Goal: Find specific page/section: Find specific page/section

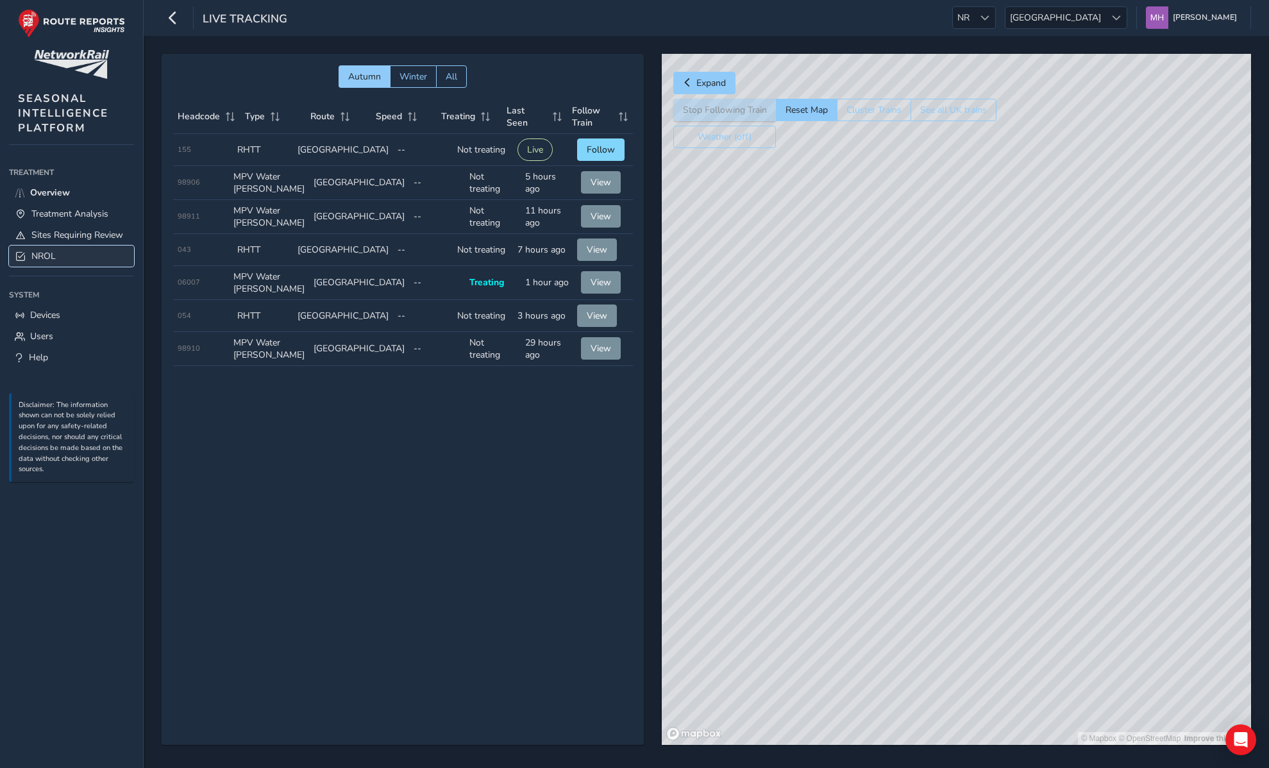
click at [35, 261] on span "NROL" at bounding box center [43, 256] width 24 height 12
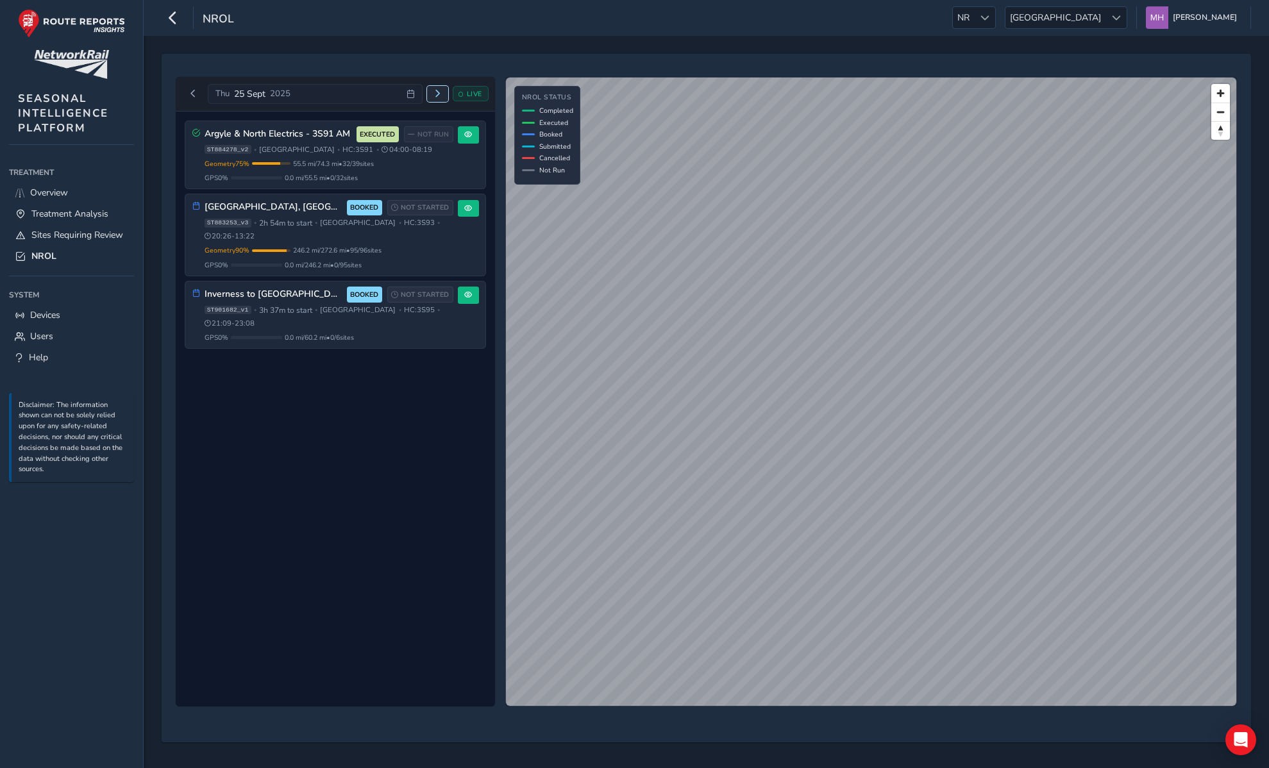
click at [430, 99] on button "Next day" at bounding box center [437, 94] width 21 height 16
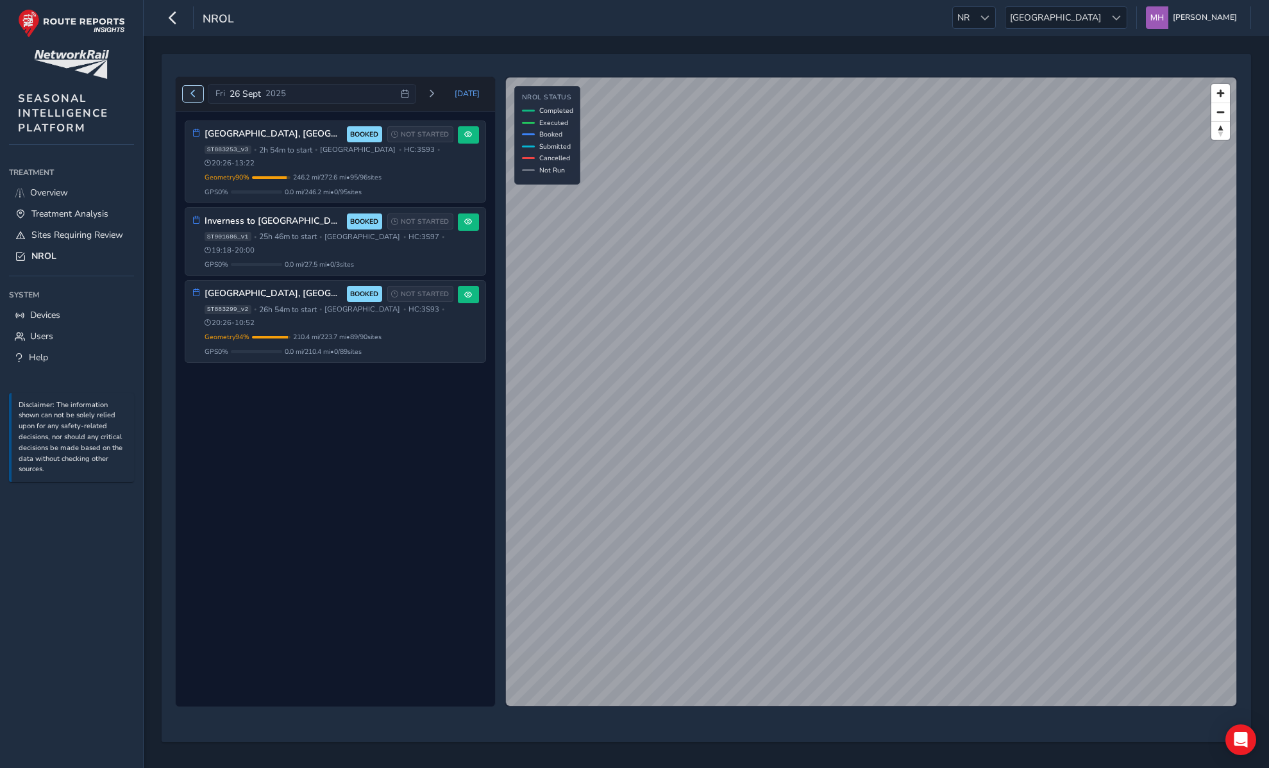
click at [195, 96] on span "Previous day" at bounding box center [193, 94] width 8 height 8
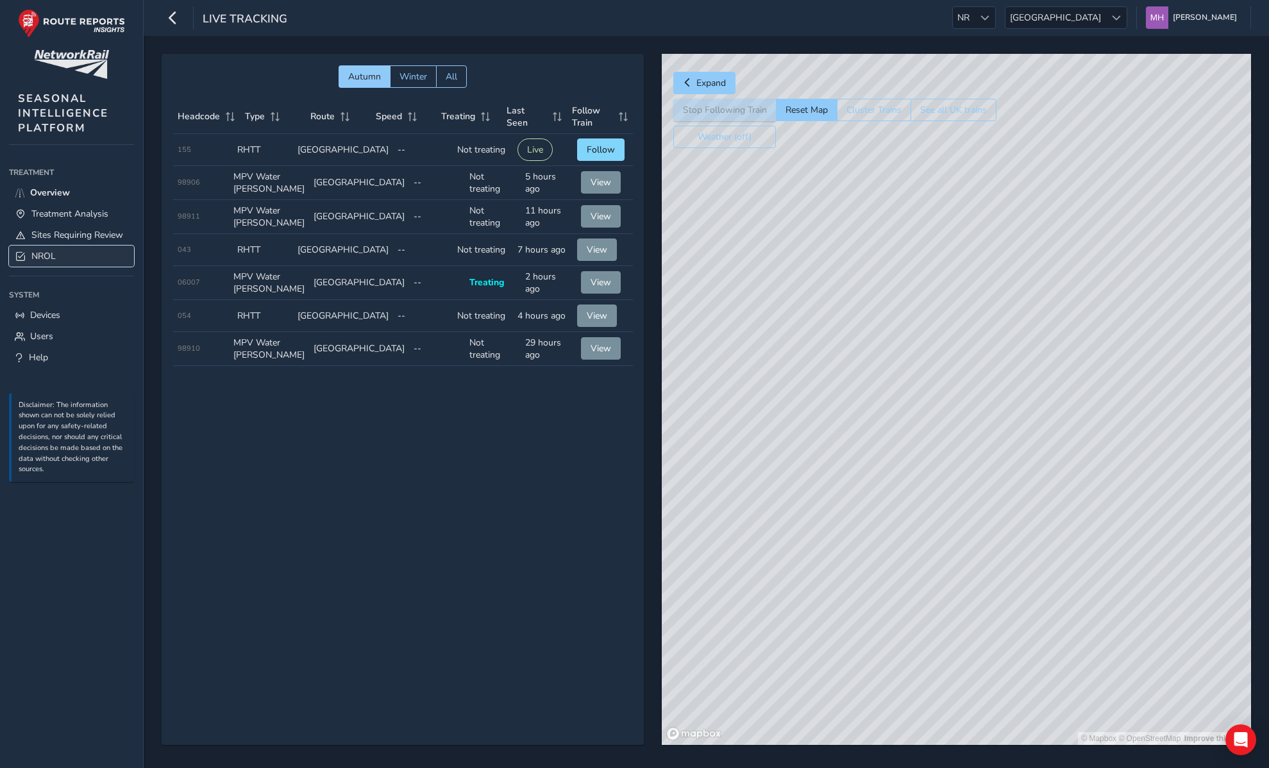
click at [44, 252] on span "NROL" at bounding box center [43, 256] width 24 height 12
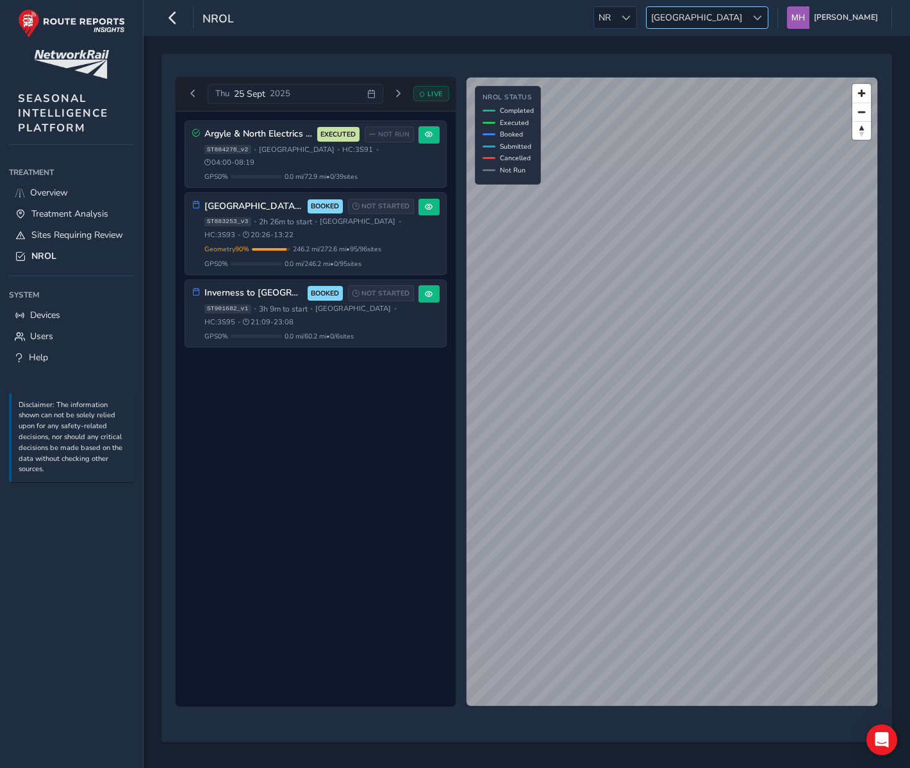
click at [747, 12] on span "[GEOGRAPHIC_DATA]" at bounding box center [697, 17] width 100 height 21
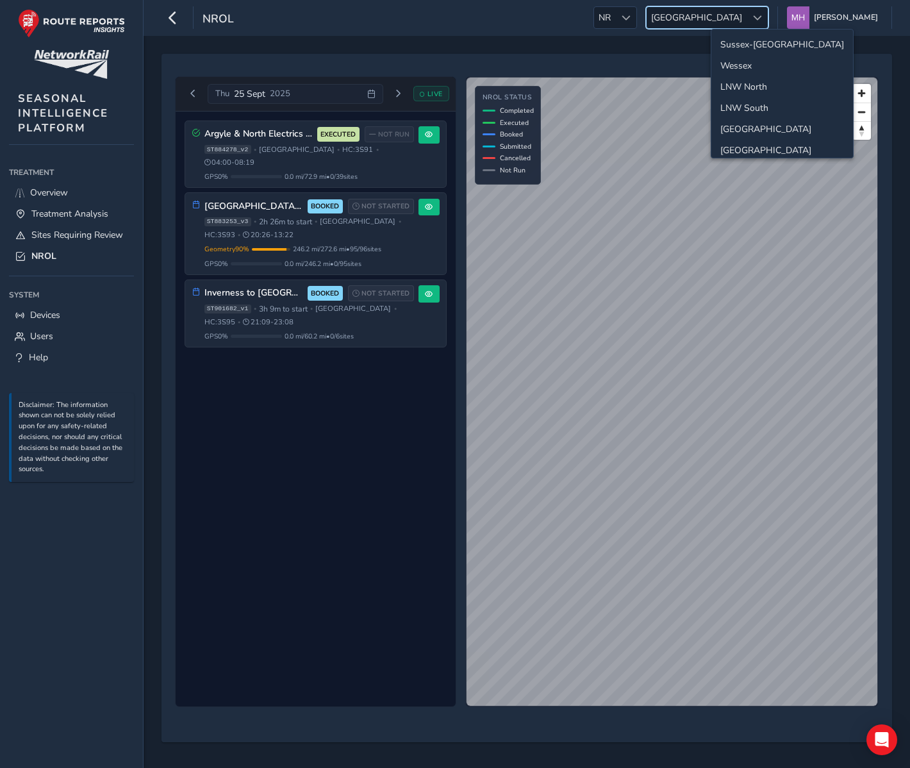
scroll to position [46, 0]
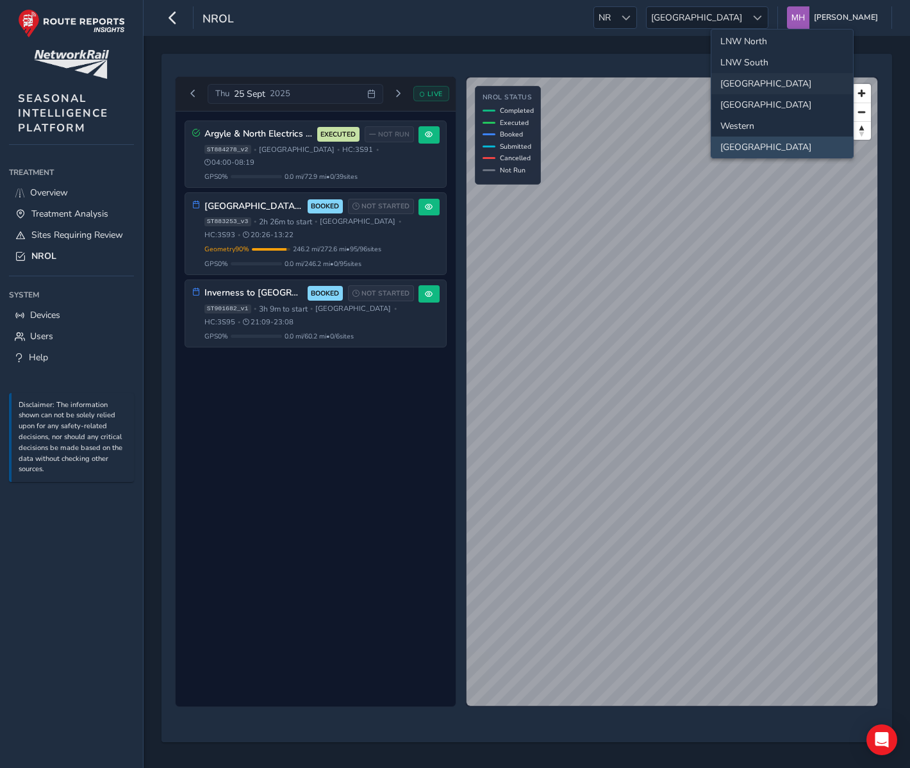
click at [744, 75] on li "[GEOGRAPHIC_DATA]" at bounding box center [783, 83] width 142 height 21
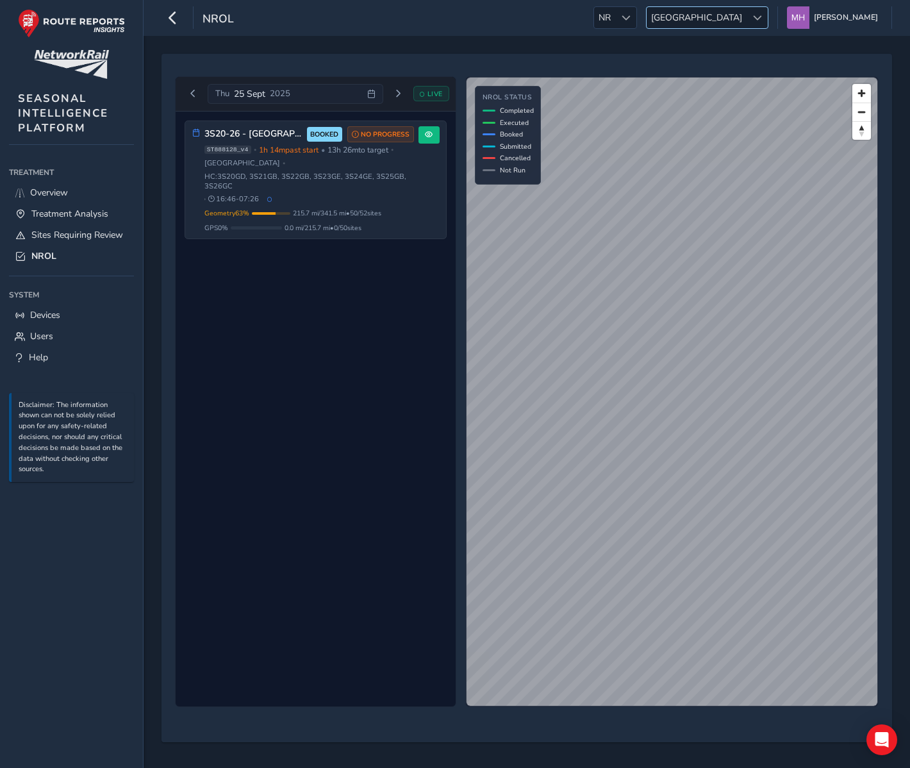
click at [713, 19] on span "[GEOGRAPHIC_DATA]" at bounding box center [697, 17] width 100 height 21
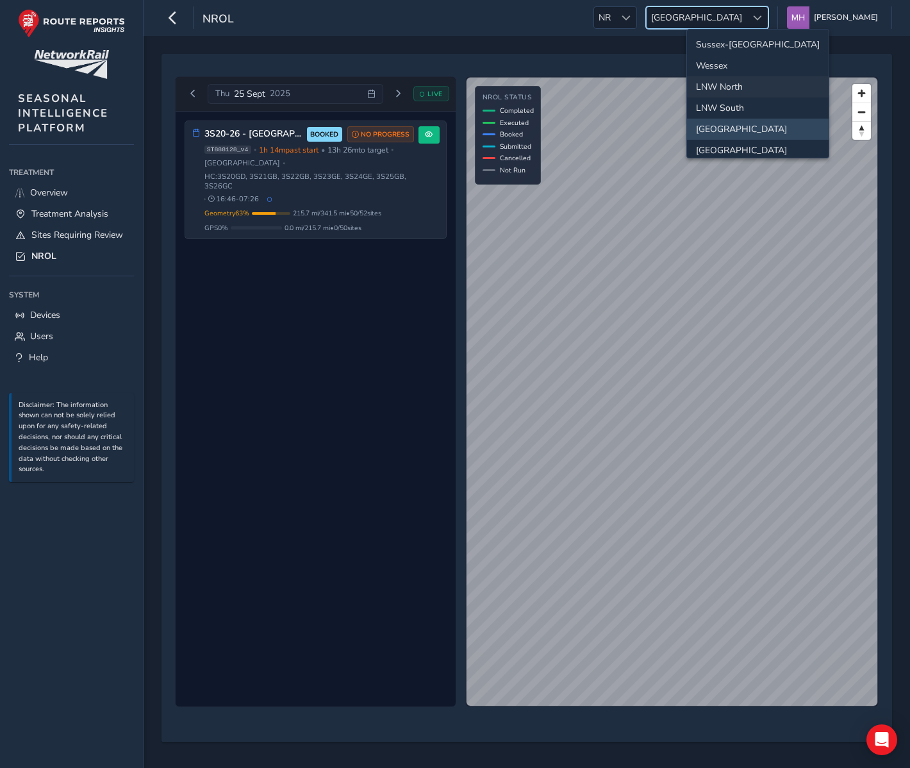
click at [722, 81] on li "LNW North" at bounding box center [758, 86] width 142 height 21
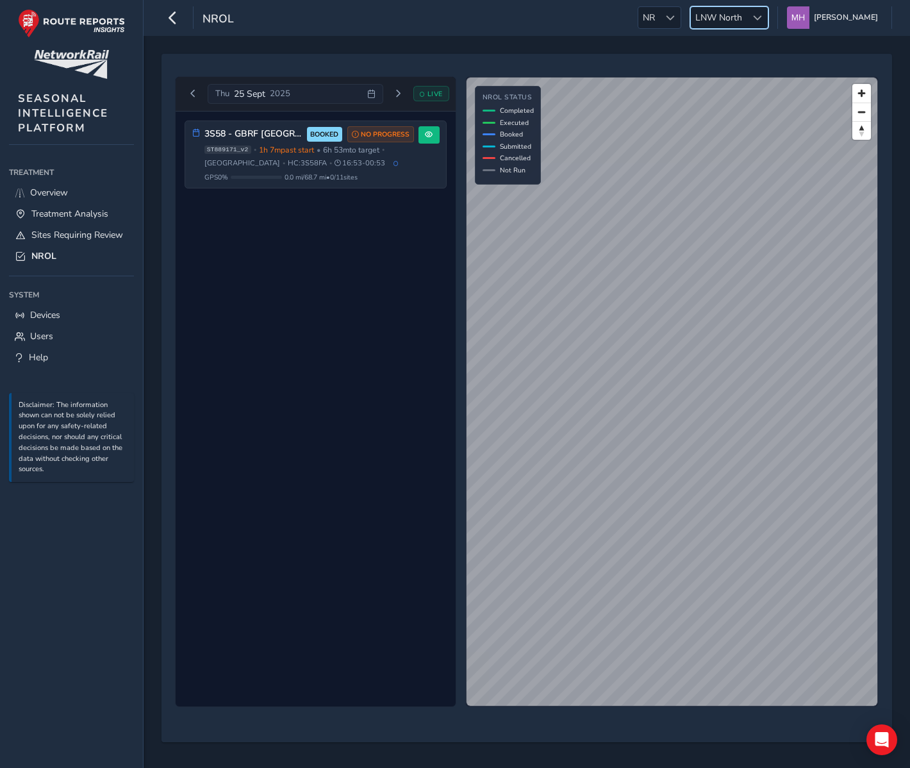
click at [537, 28] on div "NROL NR NR LNW North LNW North [PERSON_NAME] Colour Scheme: Dark Dim Light Logo…" at bounding box center [527, 18] width 767 height 36
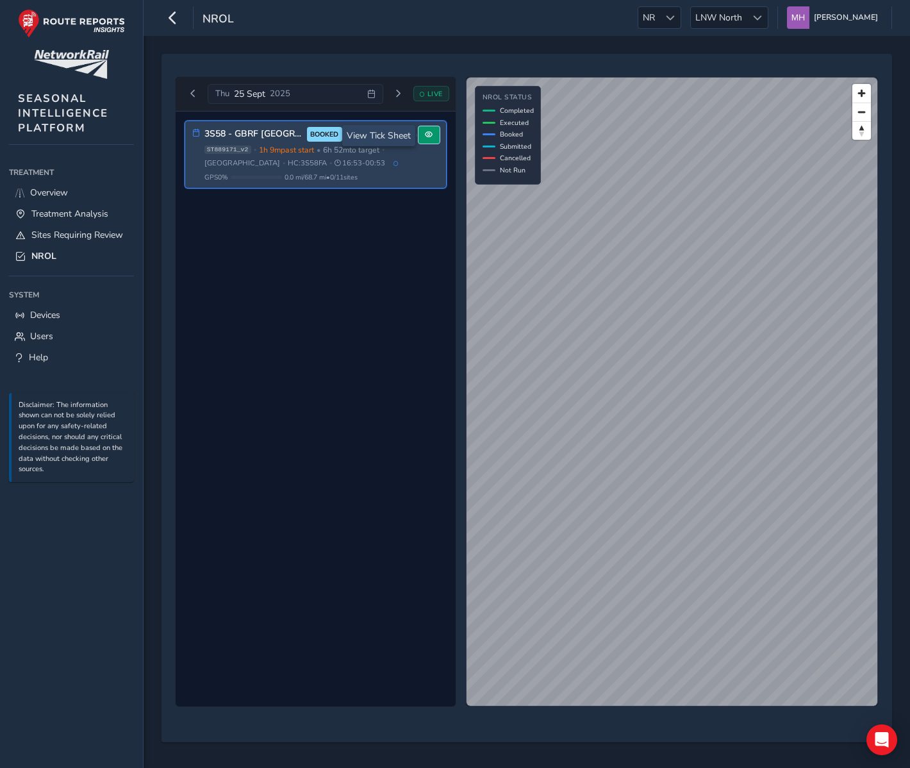
click at [428, 137] on span at bounding box center [429, 135] width 8 height 8
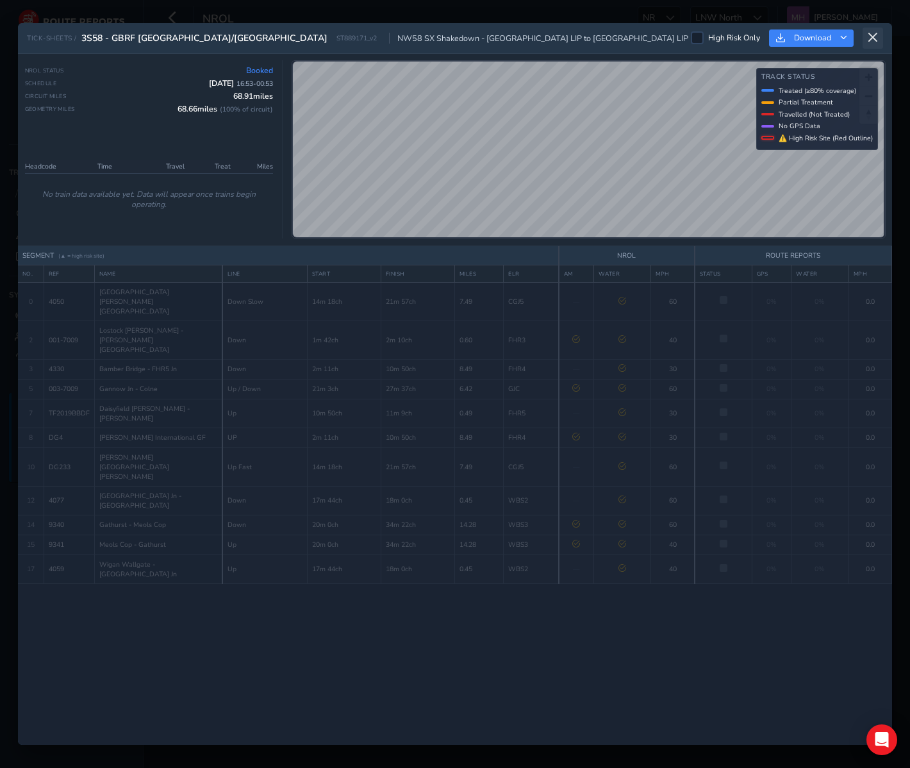
click at [877, 33] on icon at bounding box center [873, 38] width 12 height 12
